Goal: Information Seeking & Learning: Find specific fact

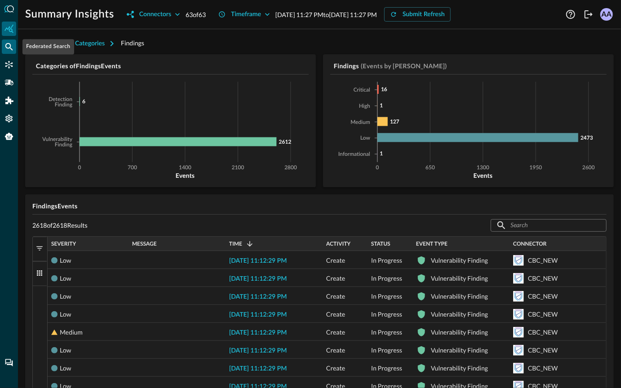
click at [7, 49] on icon "Federated Search" at bounding box center [8, 46] width 9 height 9
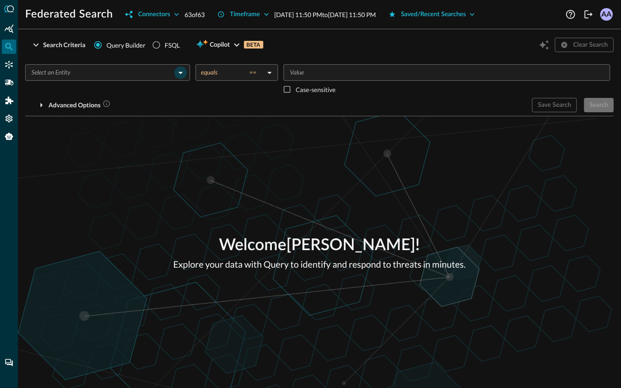
click at [177, 71] on icon "Open" at bounding box center [180, 72] width 11 height 11
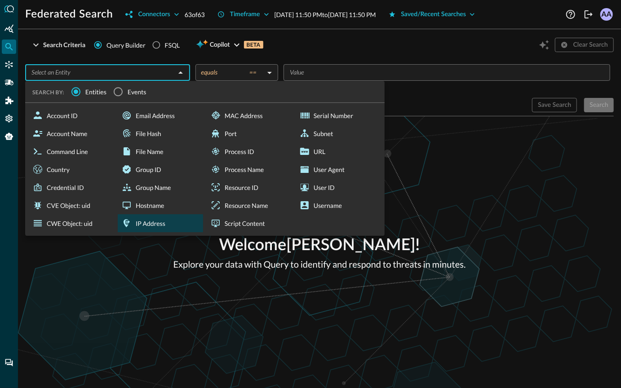
click at [138, 224] on div "IP Address" at bounding box center [160, 223] width 85 height 18
type input "IP Address"
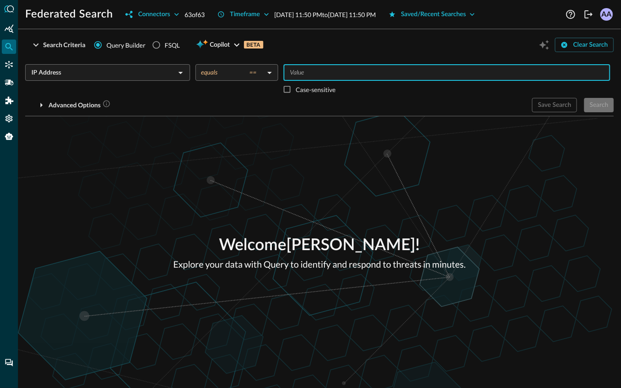
click at [319, 68] on input "Value" at bounding box center [446, 72] width 320 height 11
type input "8.8.8.8"
click at [386, 124] on div "Welcome Avnish Anand ! Explore your data with Query to identify and respond to …" at bounding box center [319, 252] width 603 height 272
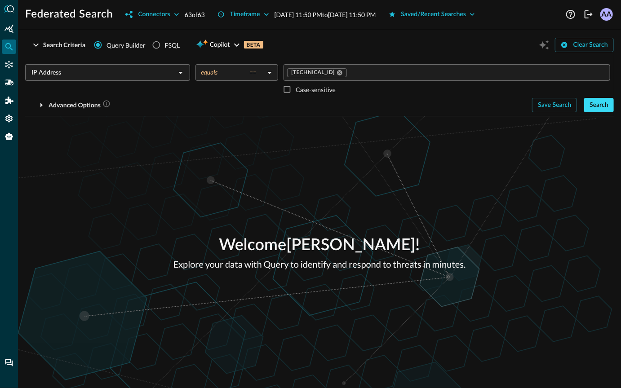
click at [594, 111] on button "Search" at bounding box center [599, 105] width 30 height 14
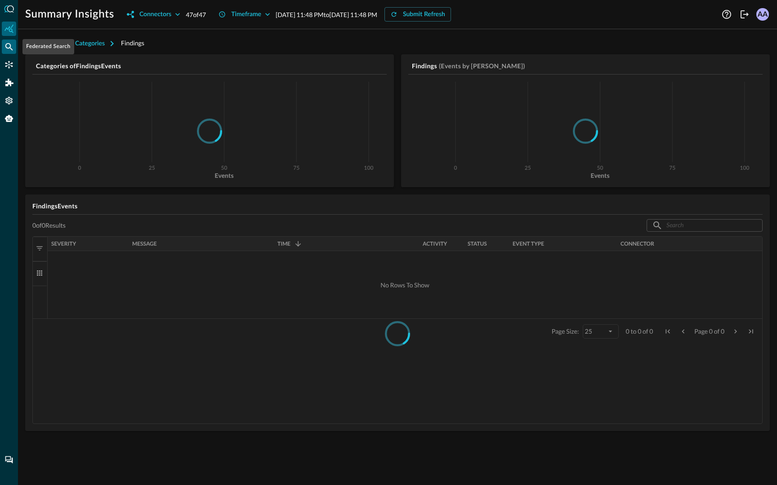
click at [10, 47] on icon "Federated Search" at bounding box center [9, 47] width 8 height 8
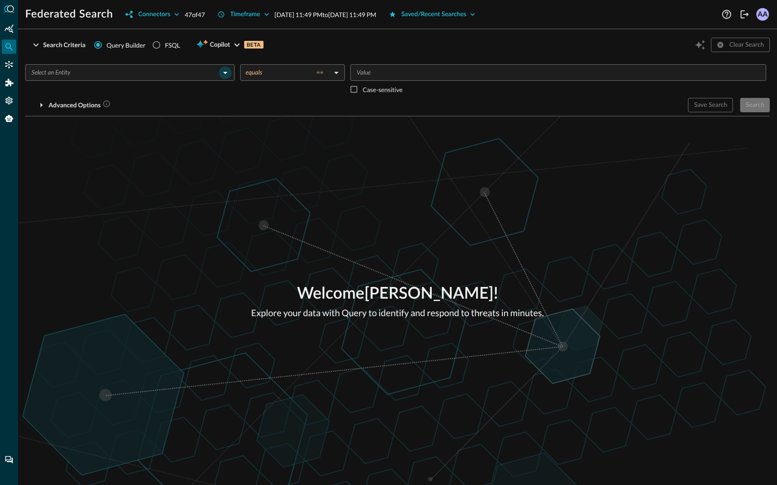
click at [229, 76] on icon "Open" at bounding box center [225, 72] width 11 height 11
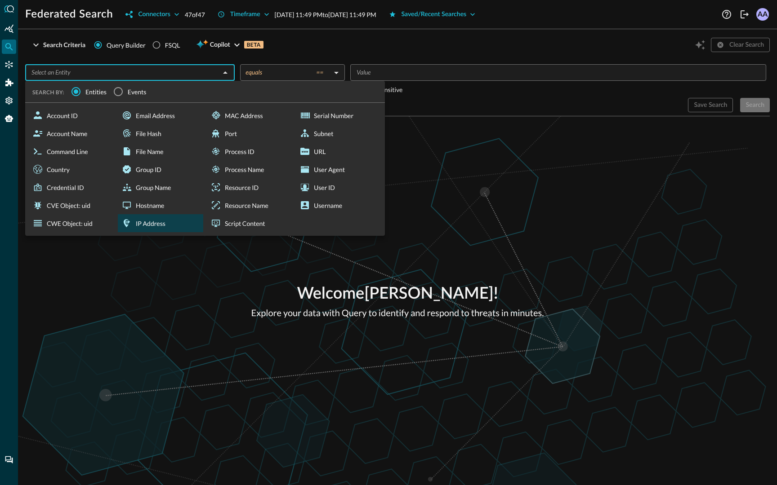
click at [147, 221] on div "IP Address" at bounding box center [160, 223] width 85 height 18
type input "IP Address"
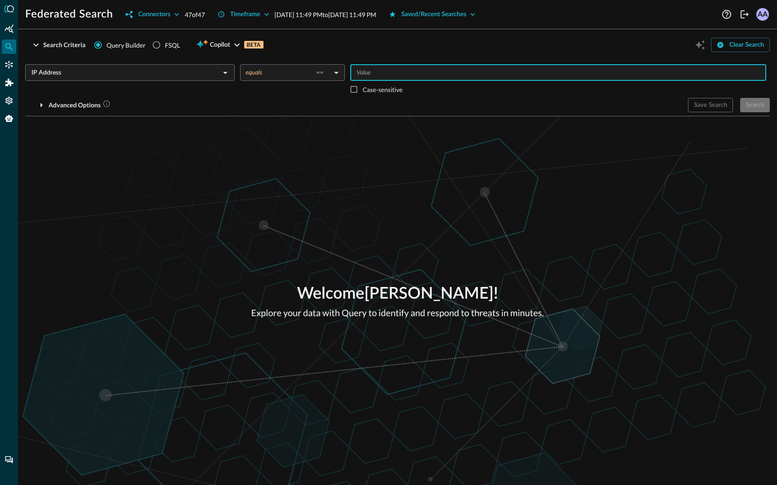
click at [394, 67] on input "Value" at bounding box center [557, 72] width 409 height 11
type input "8.8.8.8"
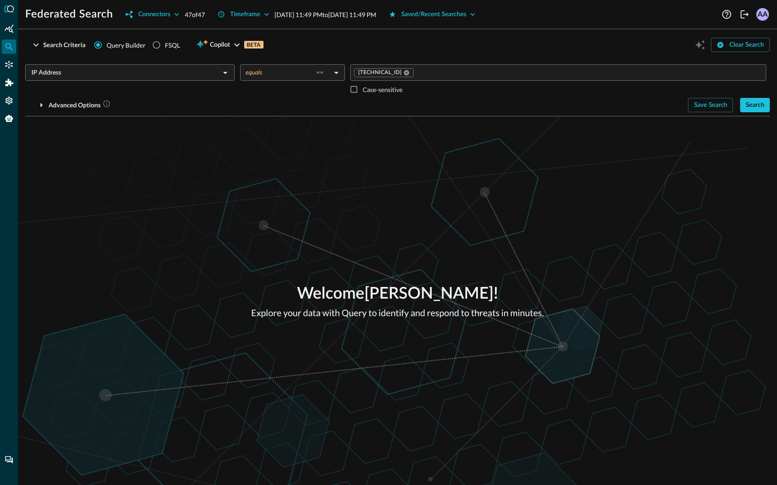
click at [468, 147] on div "Welcome Avnish Anand ! Explore your data with Query to identify and respond to …" at bounding box center [397, 300] width 759 height 369
click at [761, 113] on div "Search Criteria Query Builder FSQL Copilot BETA Clear Search IP Address ​ equal…" at bounding box center [397, 76] width 744 height 80
click at [753, 105] on div "Search" at bounding box center [754, 105] width 19 height 11
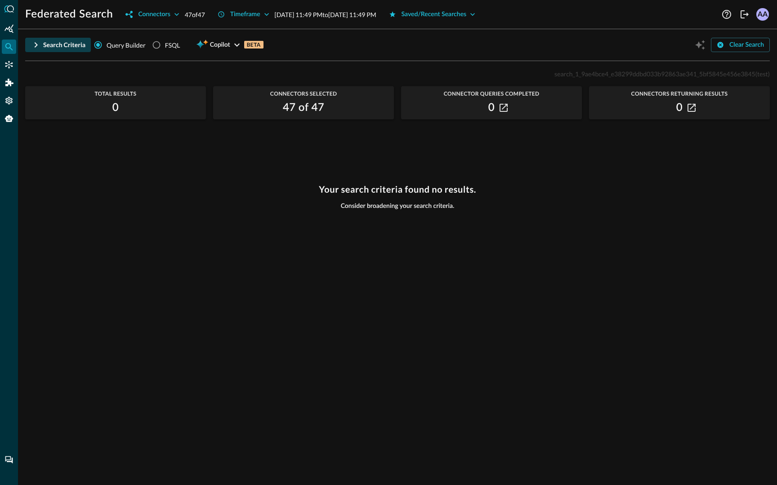
click at [40, 40] on icon "button" at bounding box center [36, 45] width 11 height 11
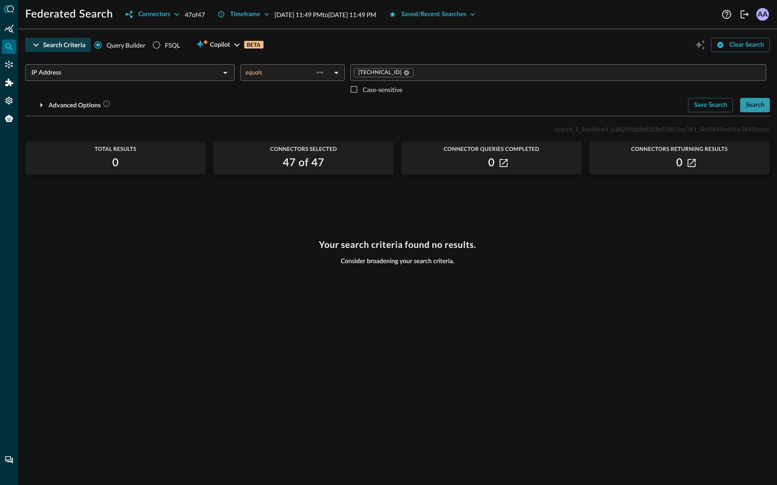
click at [756, 105] on div "Search" at bounding box center [754, 105] width 19 height 11
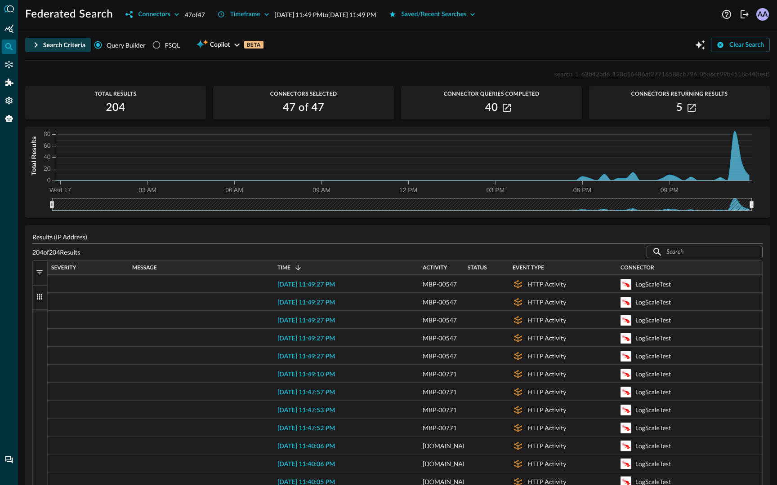
click at [40, 46] on icon "button" at bounding box center [36, 45] width 11 height 11
